Goal: Information Seeking & Learning: Learn about a topic

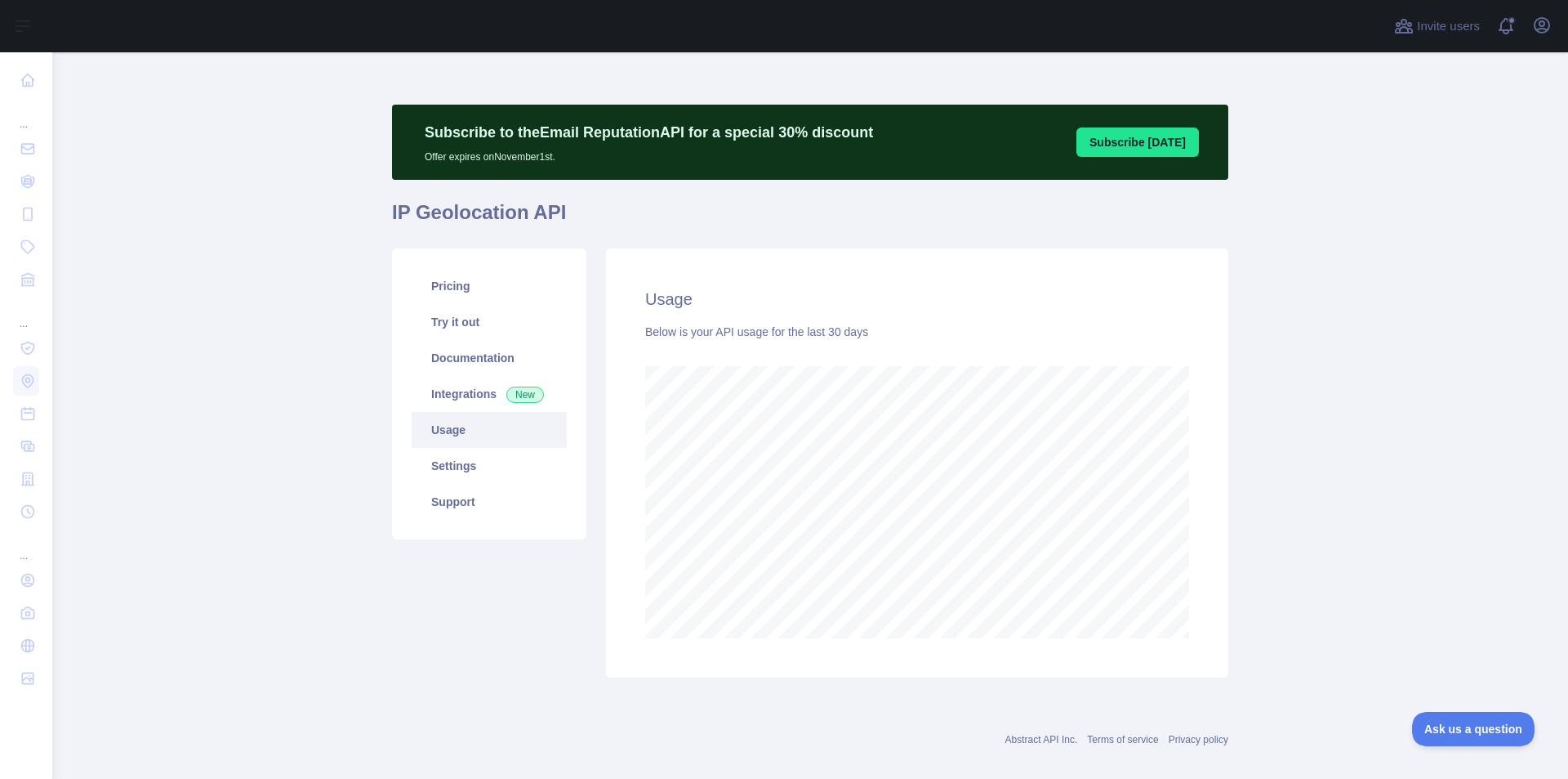
scroll to position [816296, 815264]
click at [455, 318] on link "Try it out" at bounding box center [489, 322] width 155 height 36
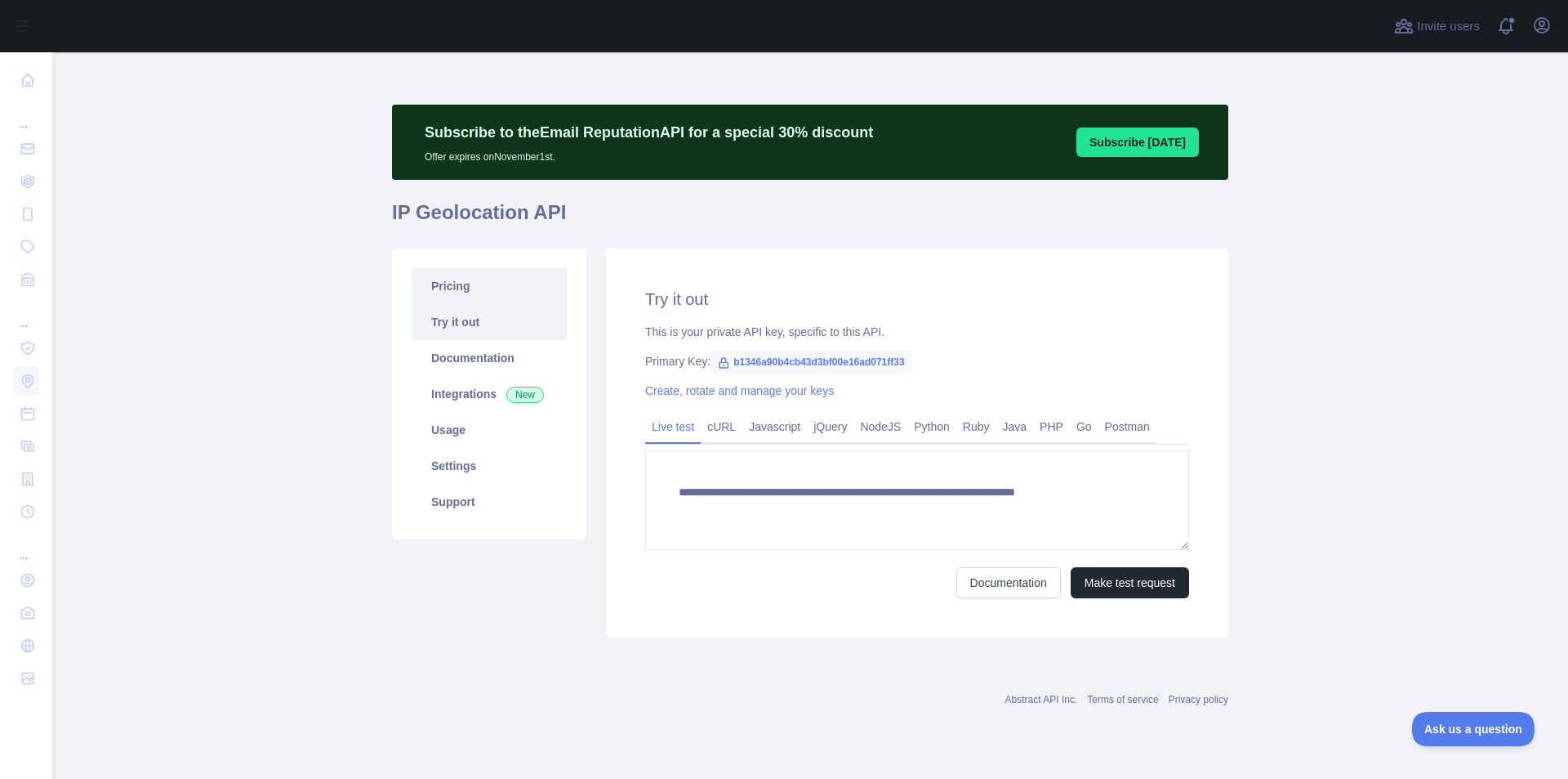
click at [455, 284] on link "Pricing" at bounding box center [489, 286] width 155 height 36
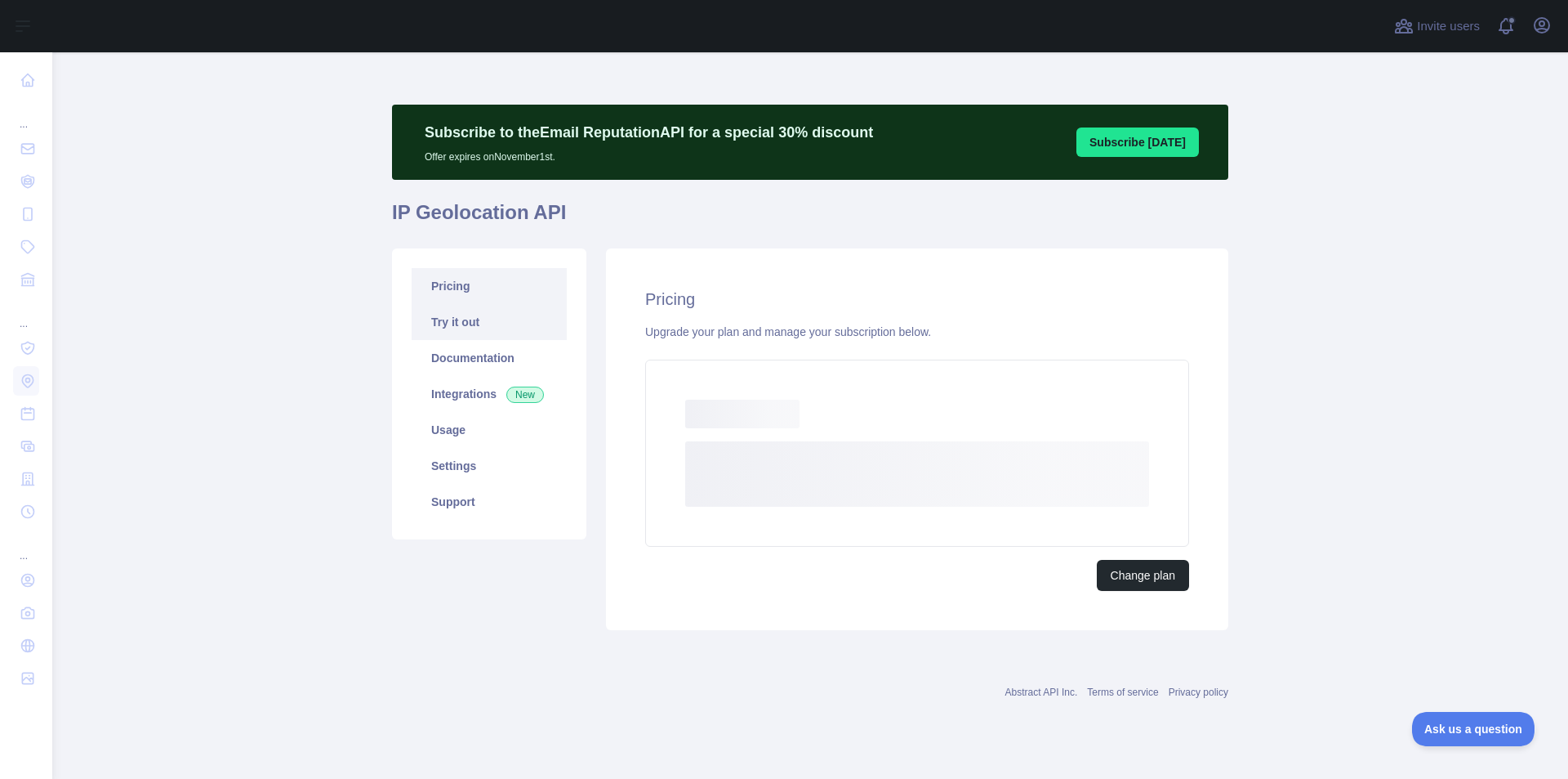
click at [463, 305] on link "Try it out" at bounding box center [489, 322] width 155 height 36
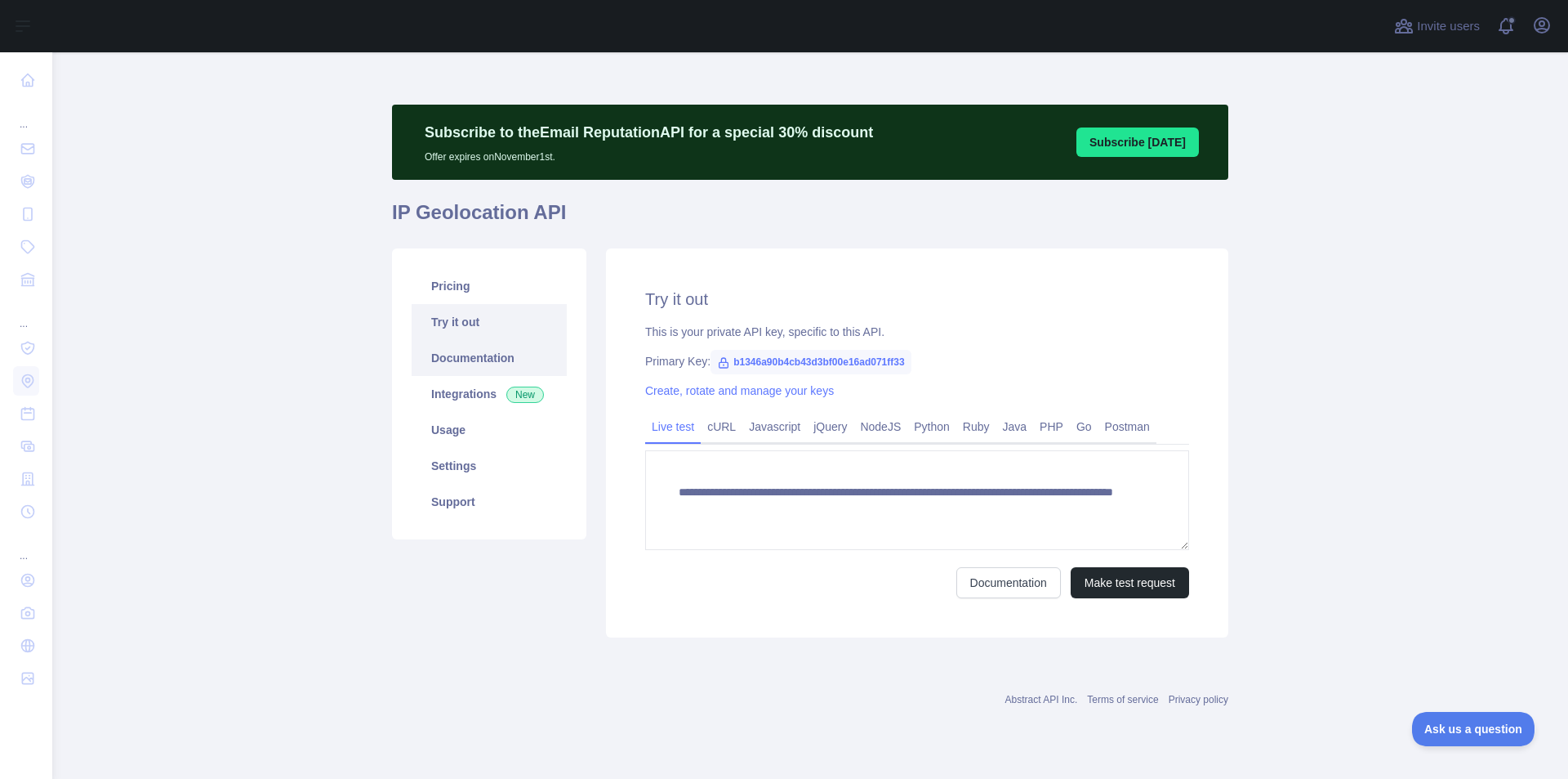
click at [480, 358] on link "Documentation" at bounding box center [489, 358] width 155 height 36
drag, startPoint x: 725, startPoint y: 422, endPoint x: 779, endPoint y: 430, distance: 54.6
click at [727, 422] on link "cURL" at bounding box center [722, 426] width 42 height 26
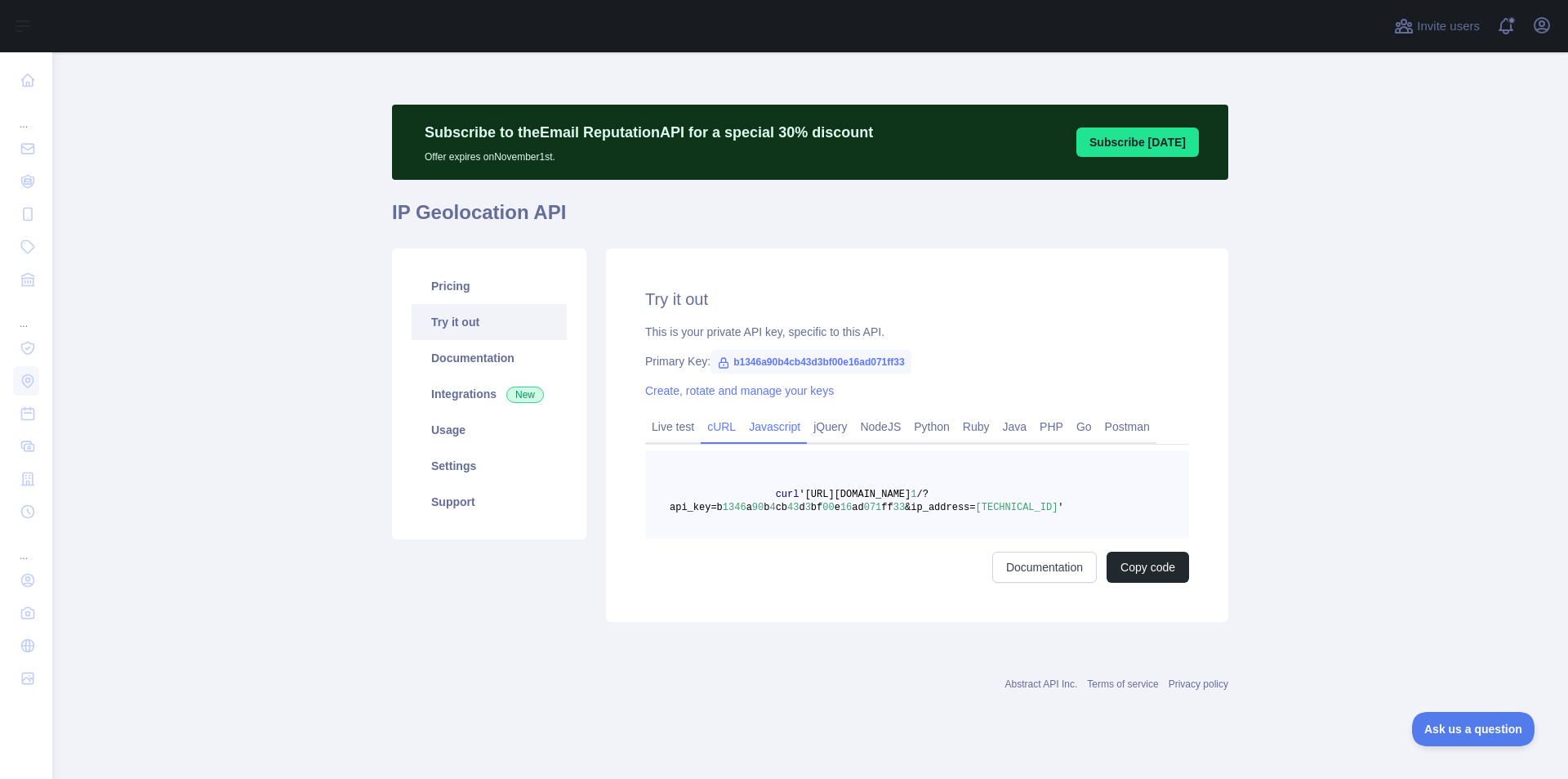
click at [782, 430] on link "Javascript" at bounding box center [775, 426] width 65 height 26
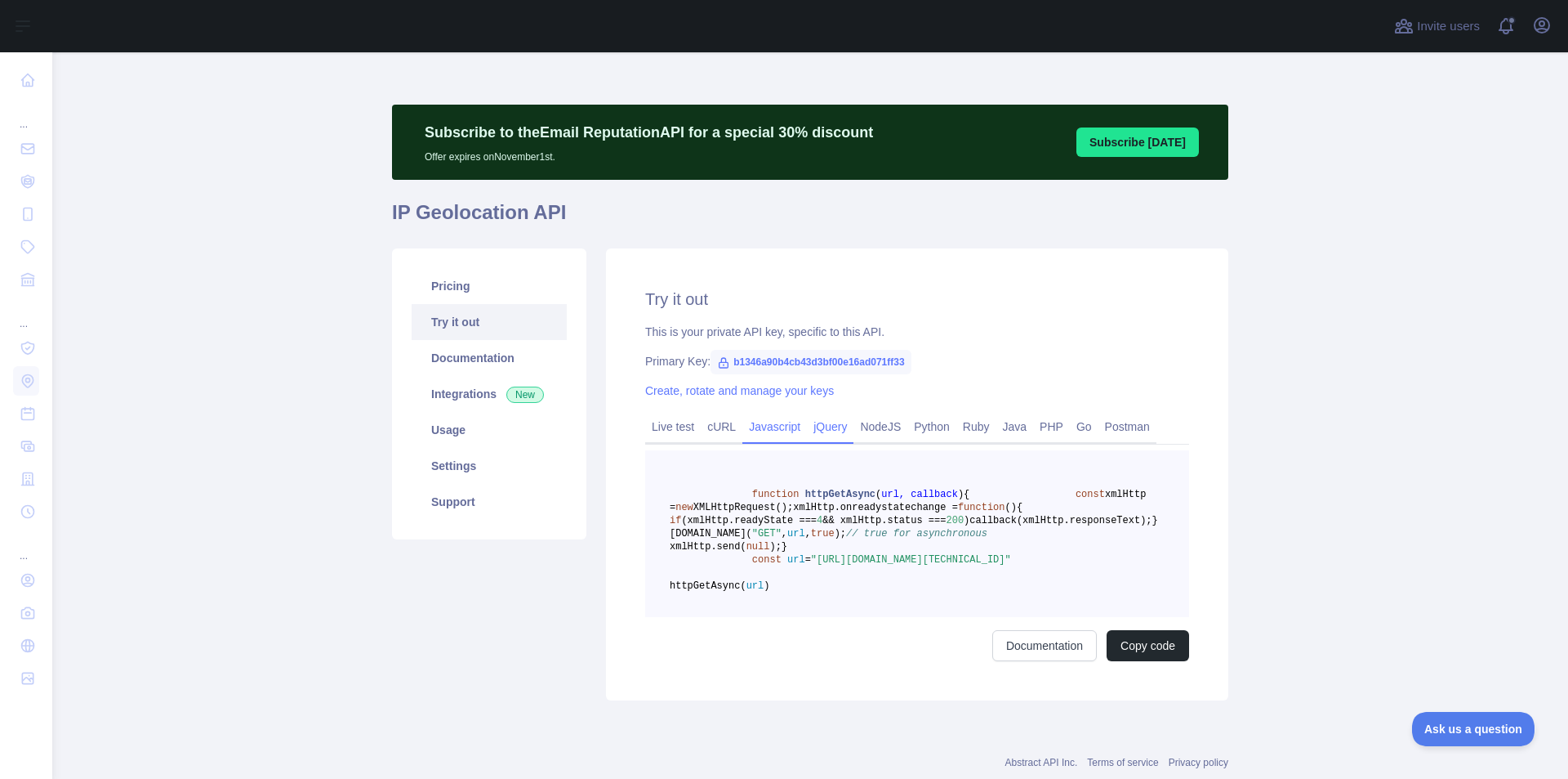
click at [831, 427] on link "jQuery" at bounding box center [830, 426] width 47 height 26
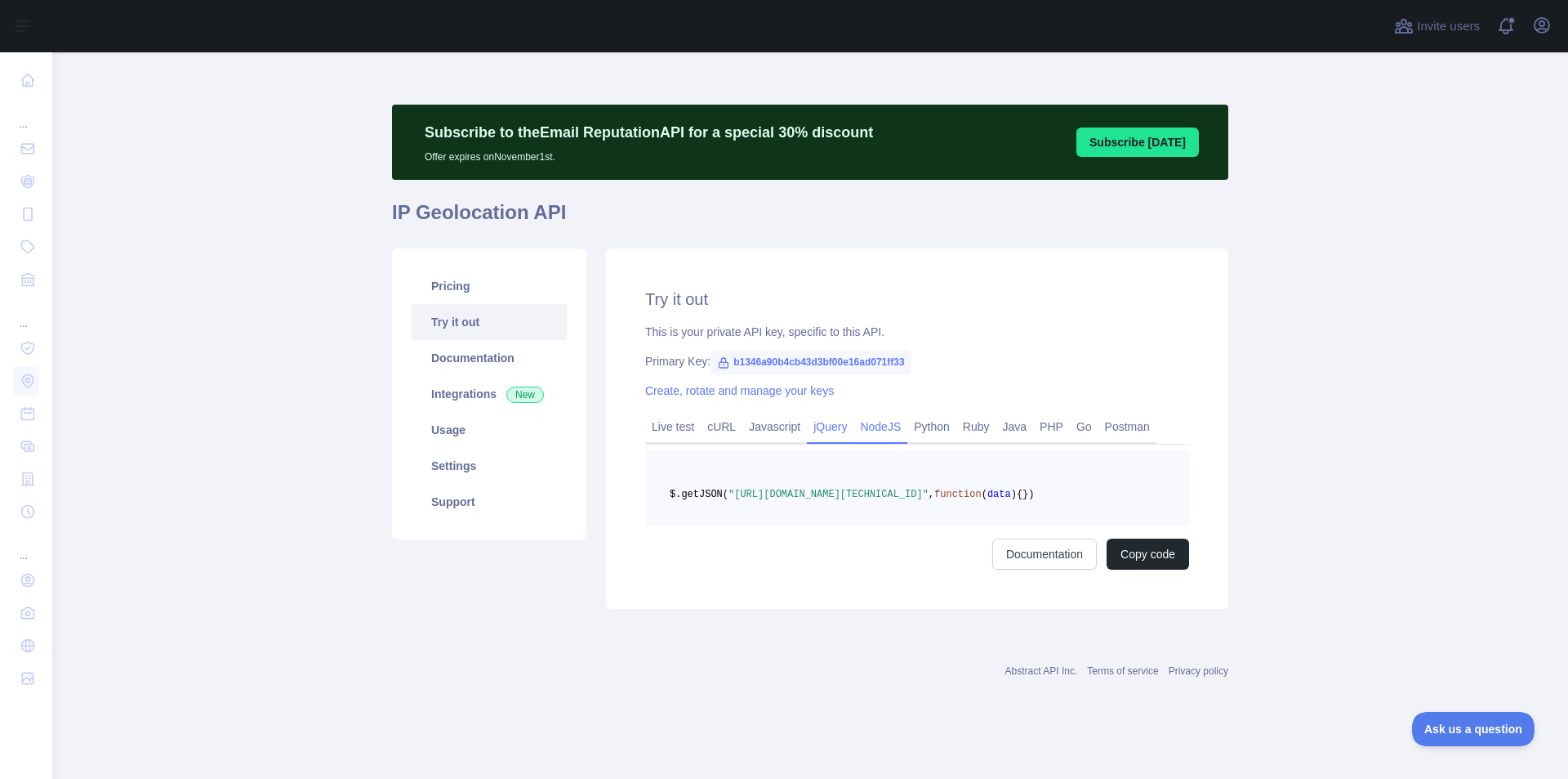
click at [882, 429] on link "NodeJS" at bounding box center [880, 426] width 54 height 26
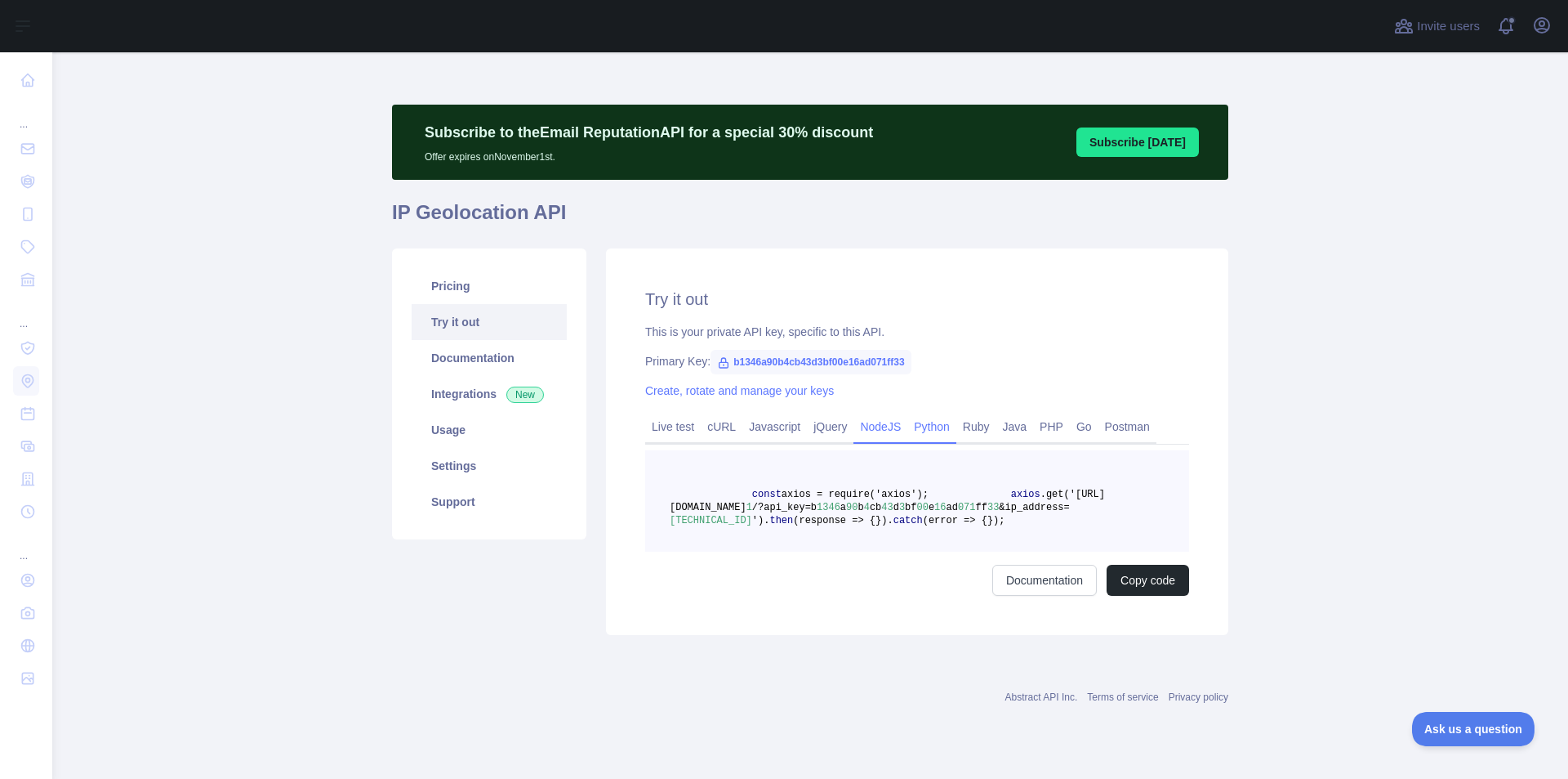
click at [907, 431] on link "Python" at bounding box center [931, 426] width 49 height 26
click at [956, 430] on link "Ruby" at bounding box center [976, 426] width 40 height 26
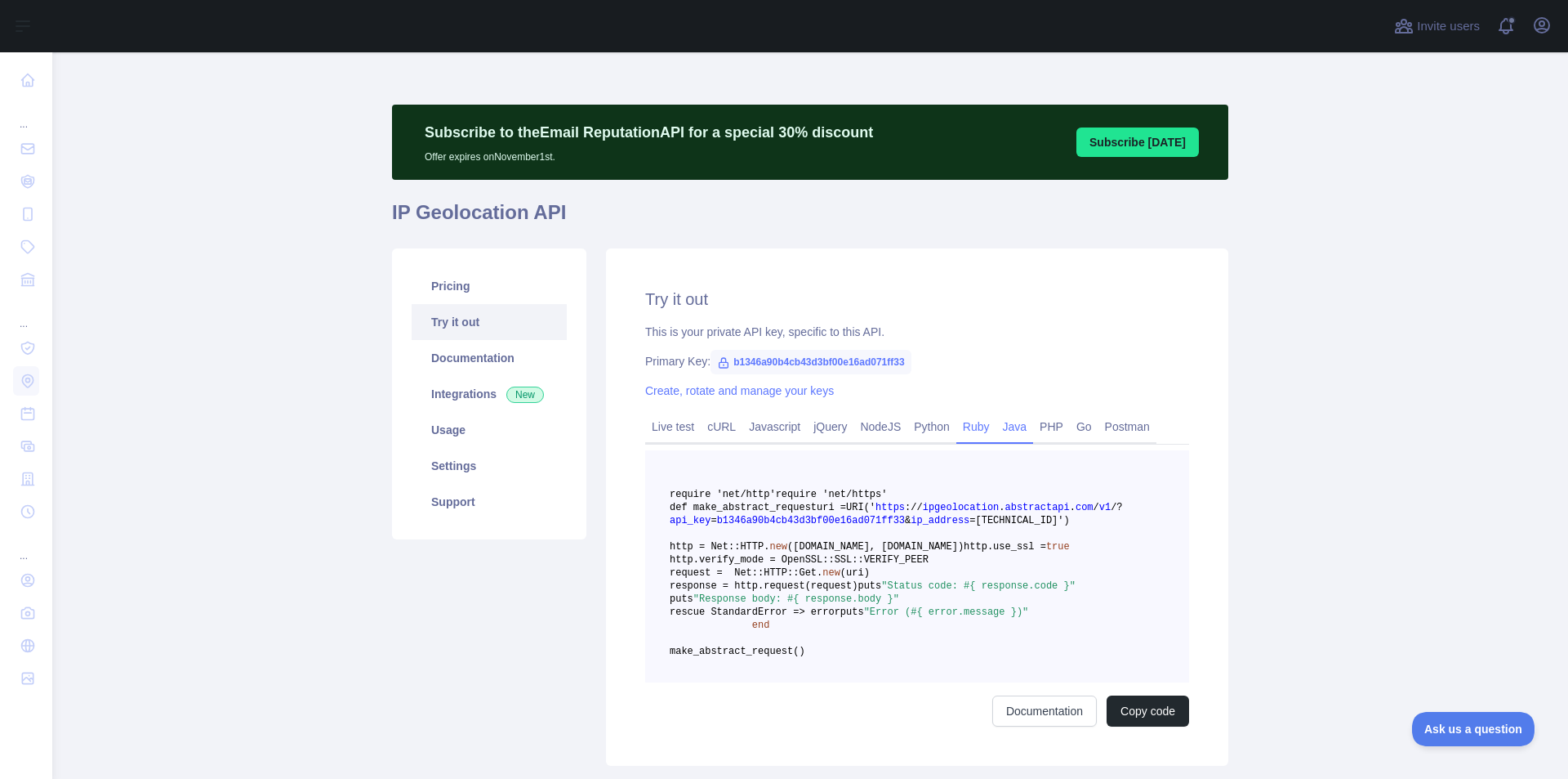
click at [1000, 426] on link "Java" at bounding box center [1014, 426] width 37 height 26
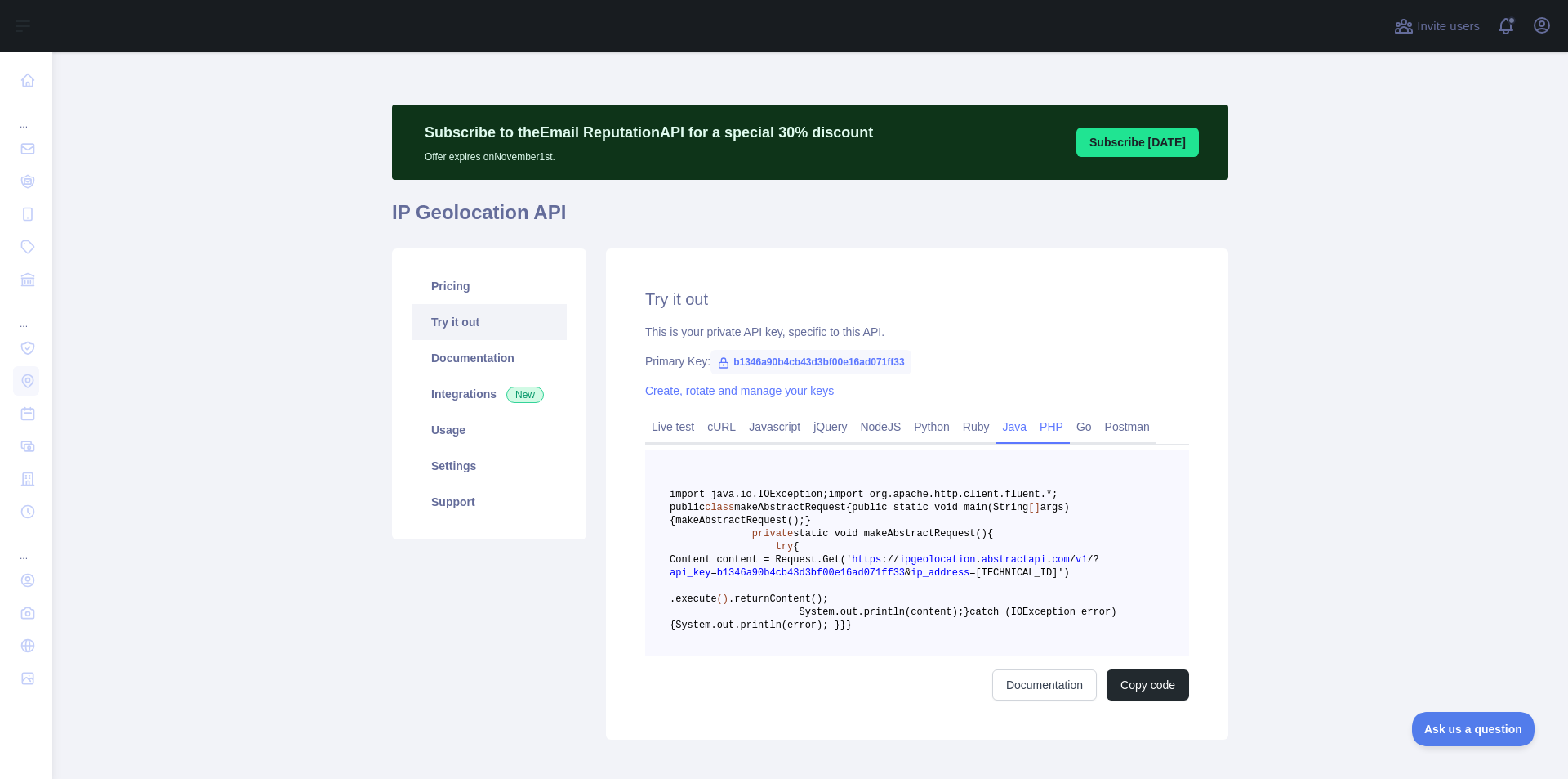
click at [1039, 425] on link "PHP" at bounding box center [1051, 426] width 37 height 26
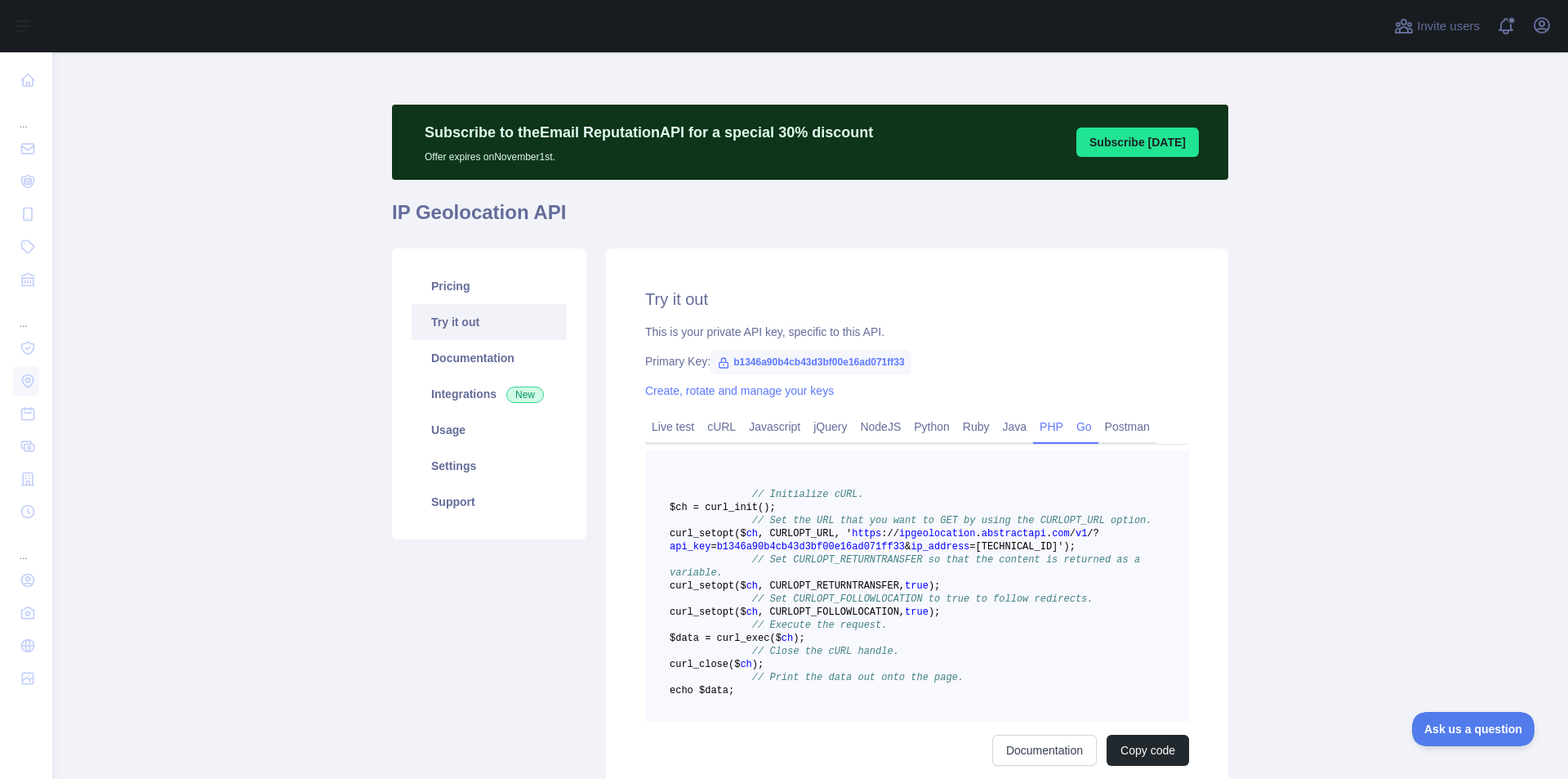
click at [1075, 425] on link "Go" at bounding box center [1085, 426] width 29 height 26
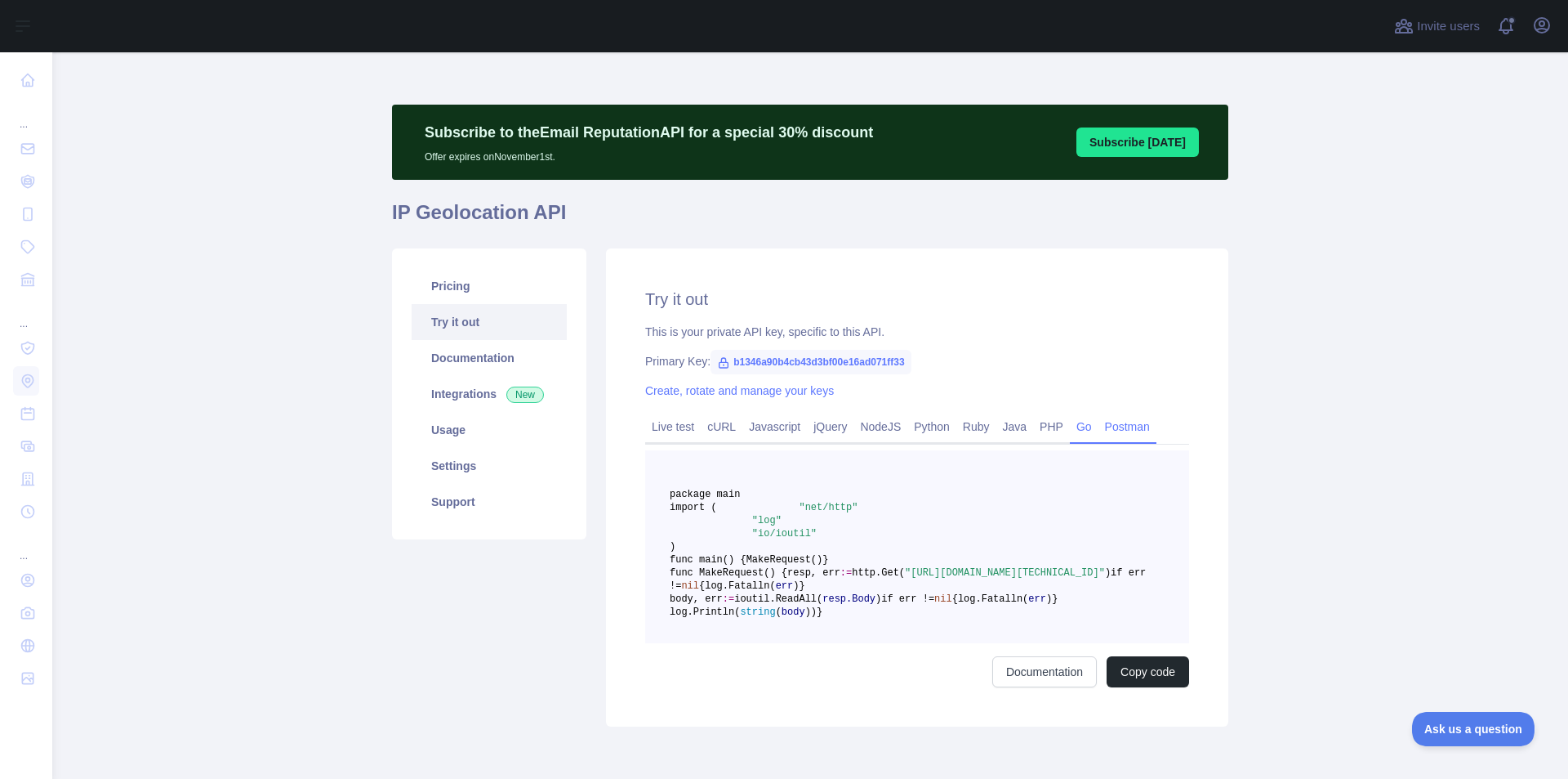
click at [1119, 421] on link "Postman" at bounding box center [1127, 426] width 58 height 26
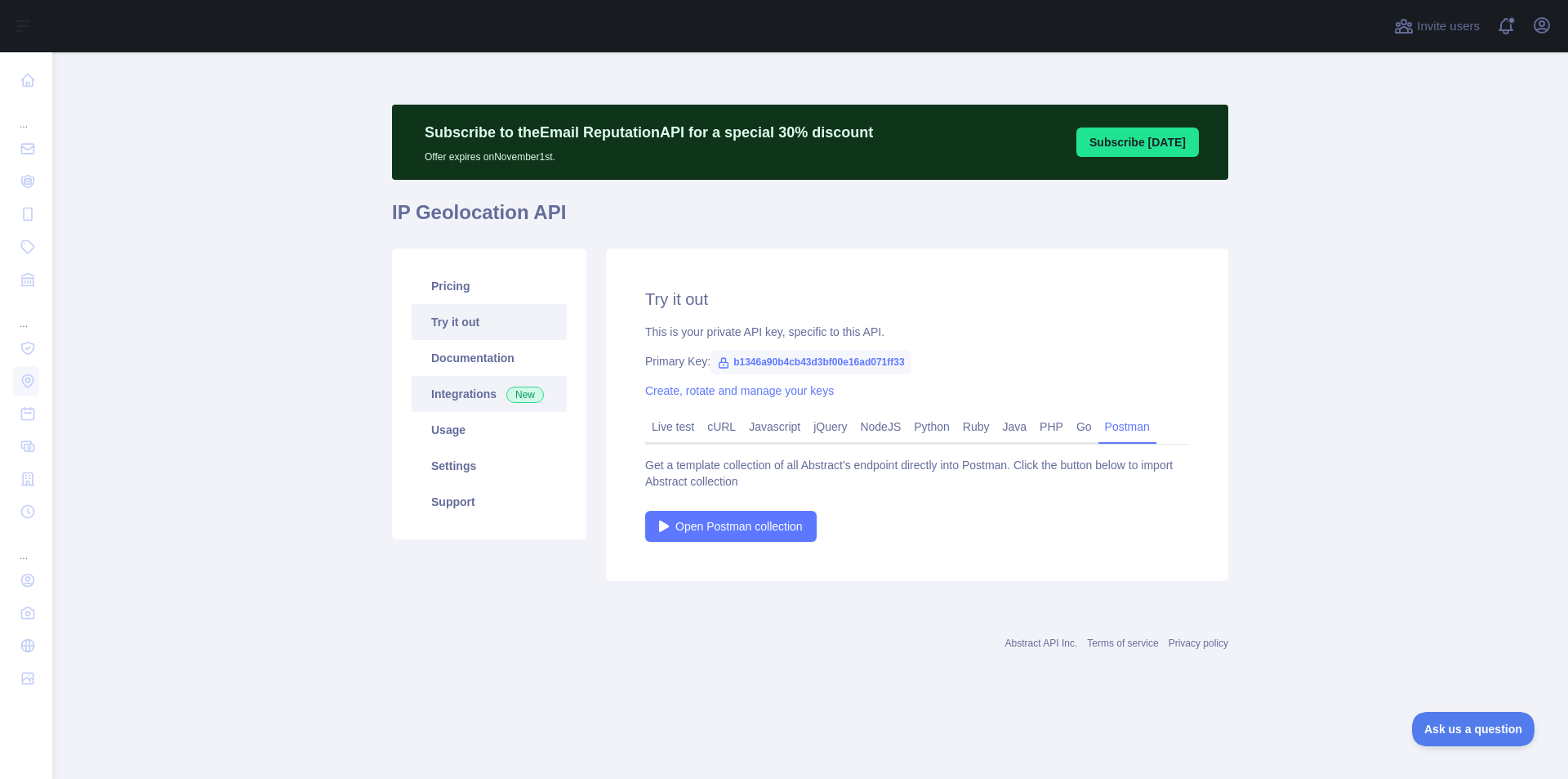
click at [470, 377] on link "Integrations New" at bounding box center [489, 394] width 155 height 36
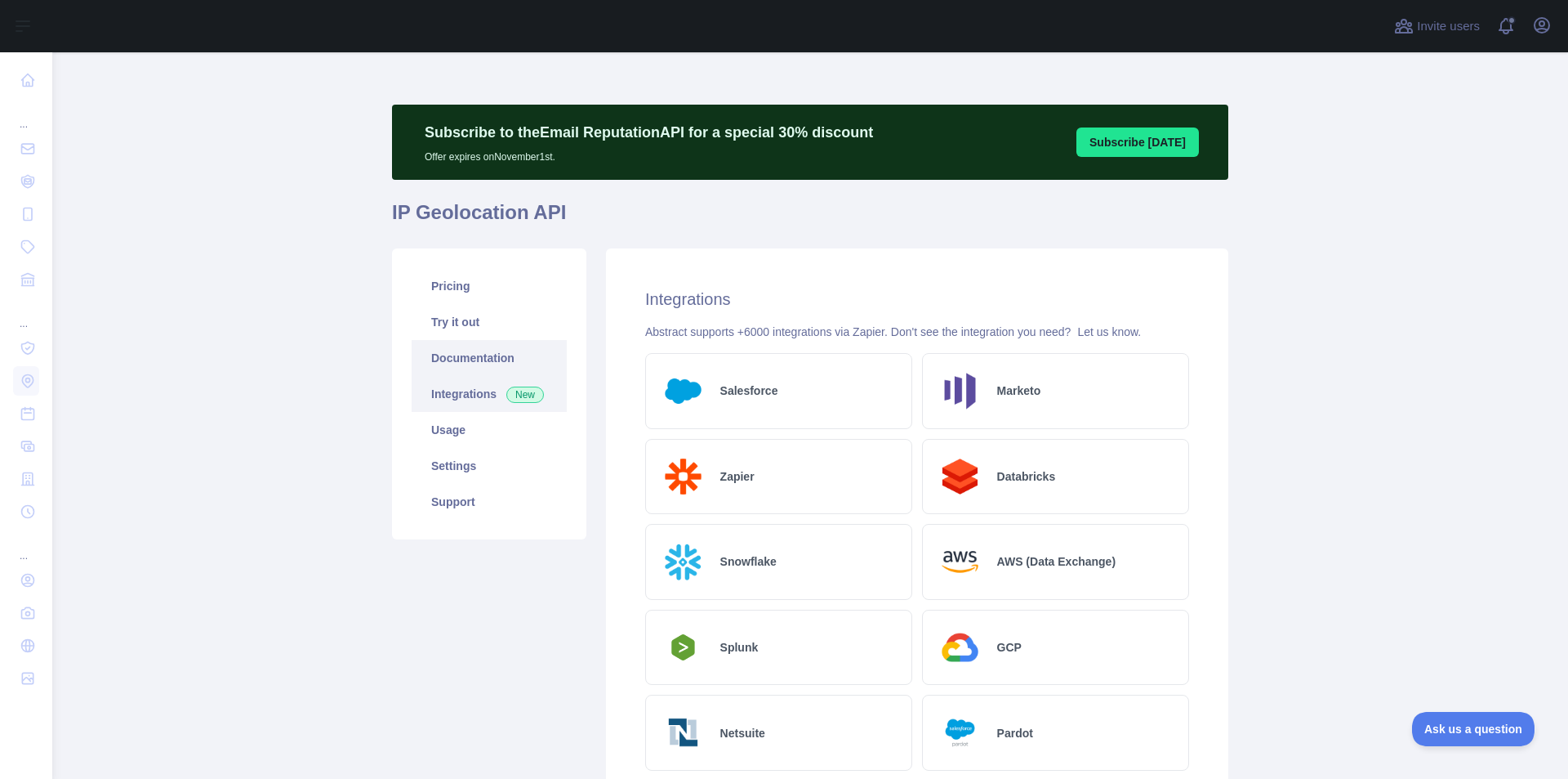
click at [469, 359] on link "Documentation" at bounding box center [489, 358] width 155 height 36
